Goal: Find specific page/section: Find specific page/section

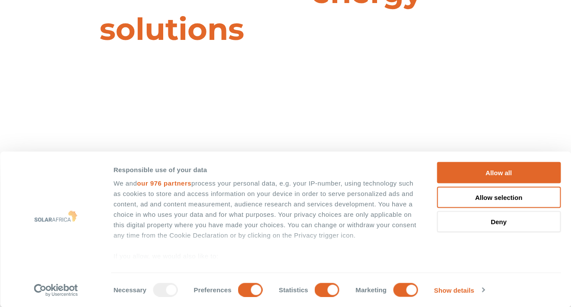
scroll to position [99, 0]
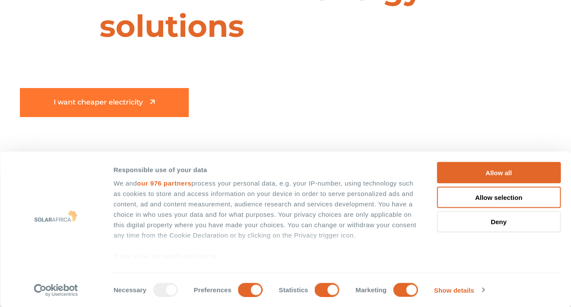
click at [138, 107] on link "I want cheaper electricity" at bounding box center [104, 102] width 169 height 29
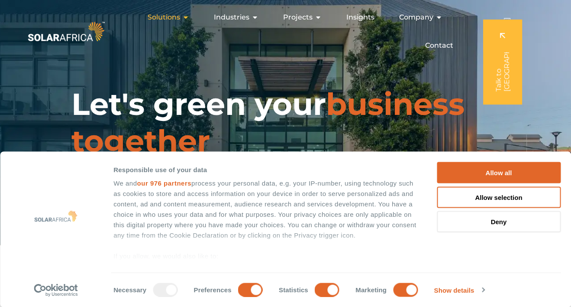
click at [188, 17] on icon "Menu" at bounding box center [185, 17] width 7 height 7
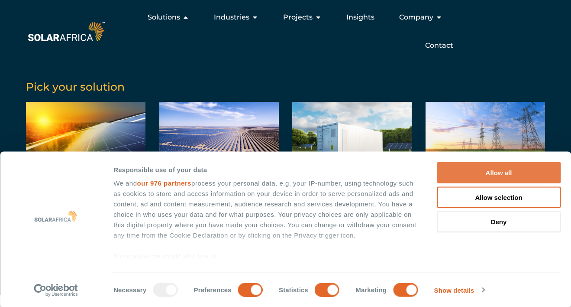
click at [473, 179] on button "Allow all" at bounding box center [499, 172] width 124 height 21
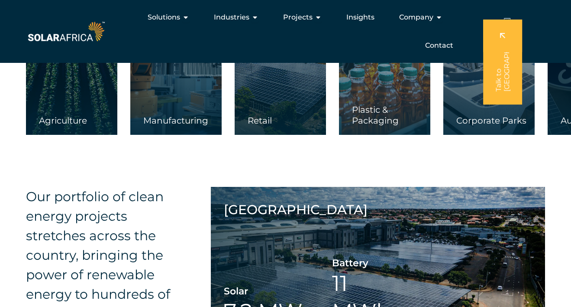
scroll to position [1270, 0]
